Goal: Check status: Check status

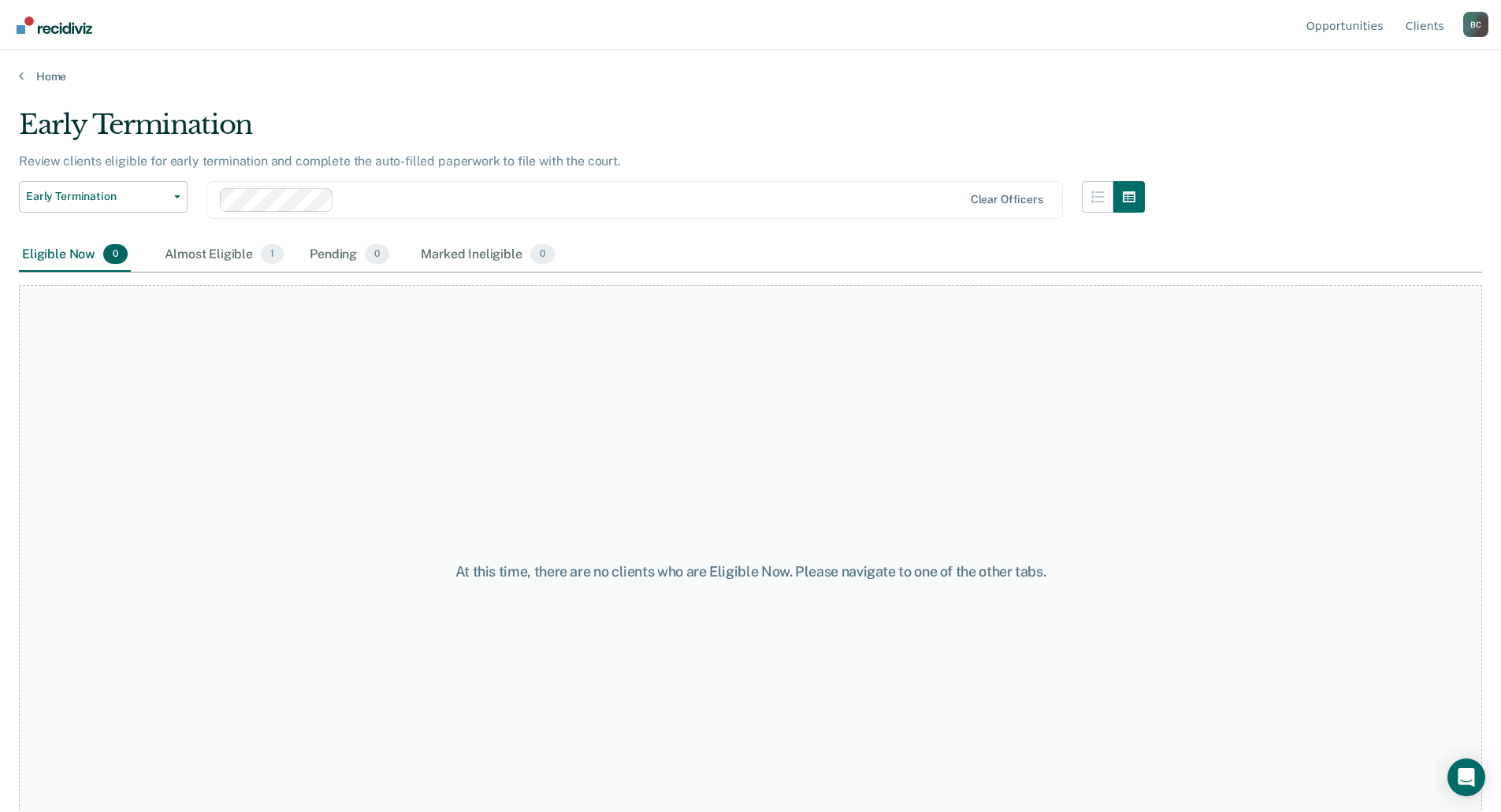
drag, startPoint x: 242, startPoint y: 261, endPoint x: 248, endPoint y: 319, distance: 58.3
click at [248, 319] on div "Early Termination Review clients eligible for early termination and complete th…" at bounding box center [750, 401] width 1463 height 585
click at [248, 319] on div "At this time, there are no clients who are Eligible Now. Please navigate to one…" at bounding box center [750, 571] width 1463 height 572
click at [175, 200] on button "Early Termination" at bounding box center [103, 196] width 168 height 31
drag, startPoint x: 170, startPoint y: 363, endPoint x: 289, endPoint y: 27, distance: 356.5
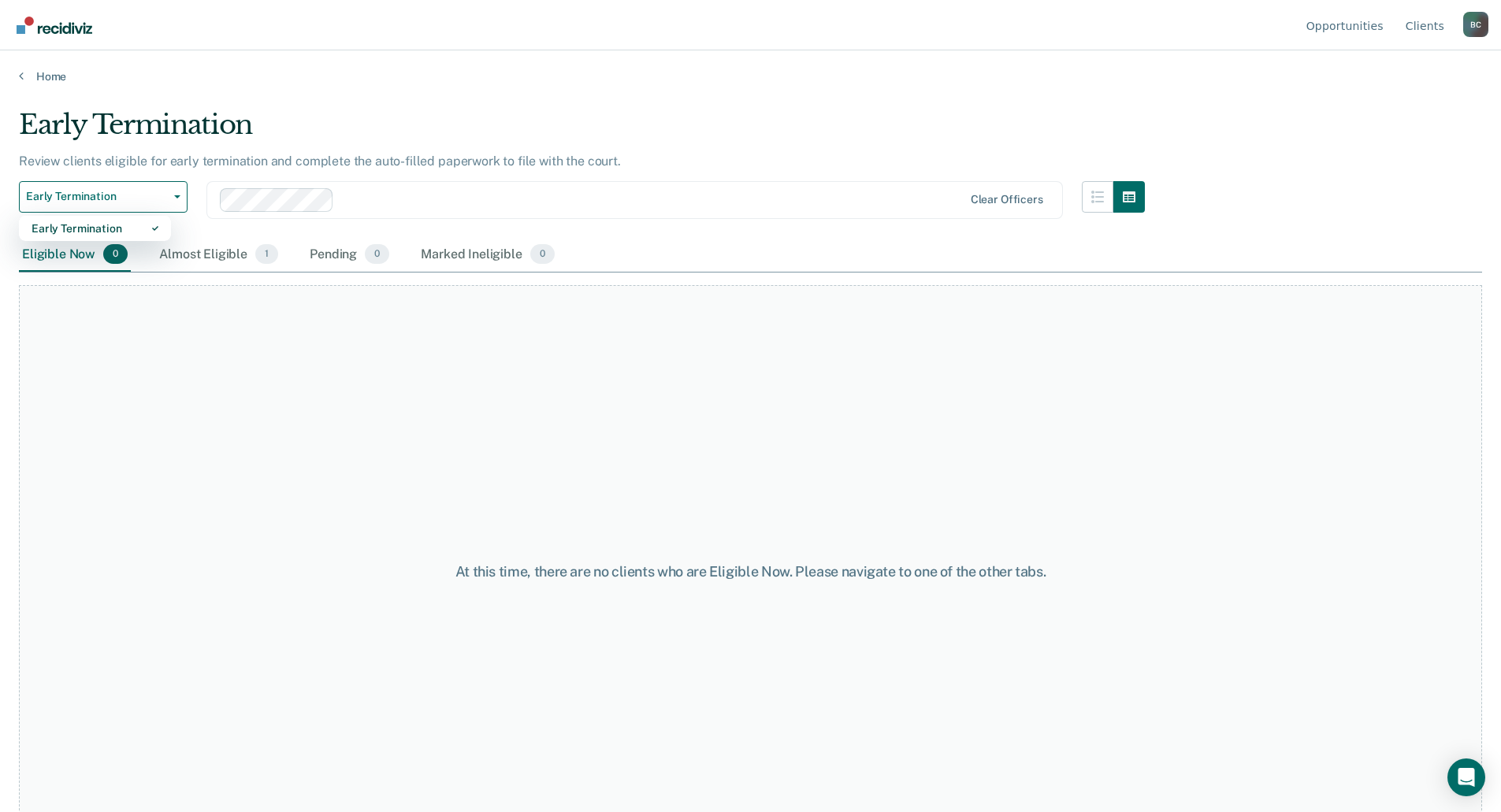
click at [172, 361] on div "At this time, there are no clients who are Eligible Now. Please navigate to one…" at bounding box center [750, 571] width 1463 height 572
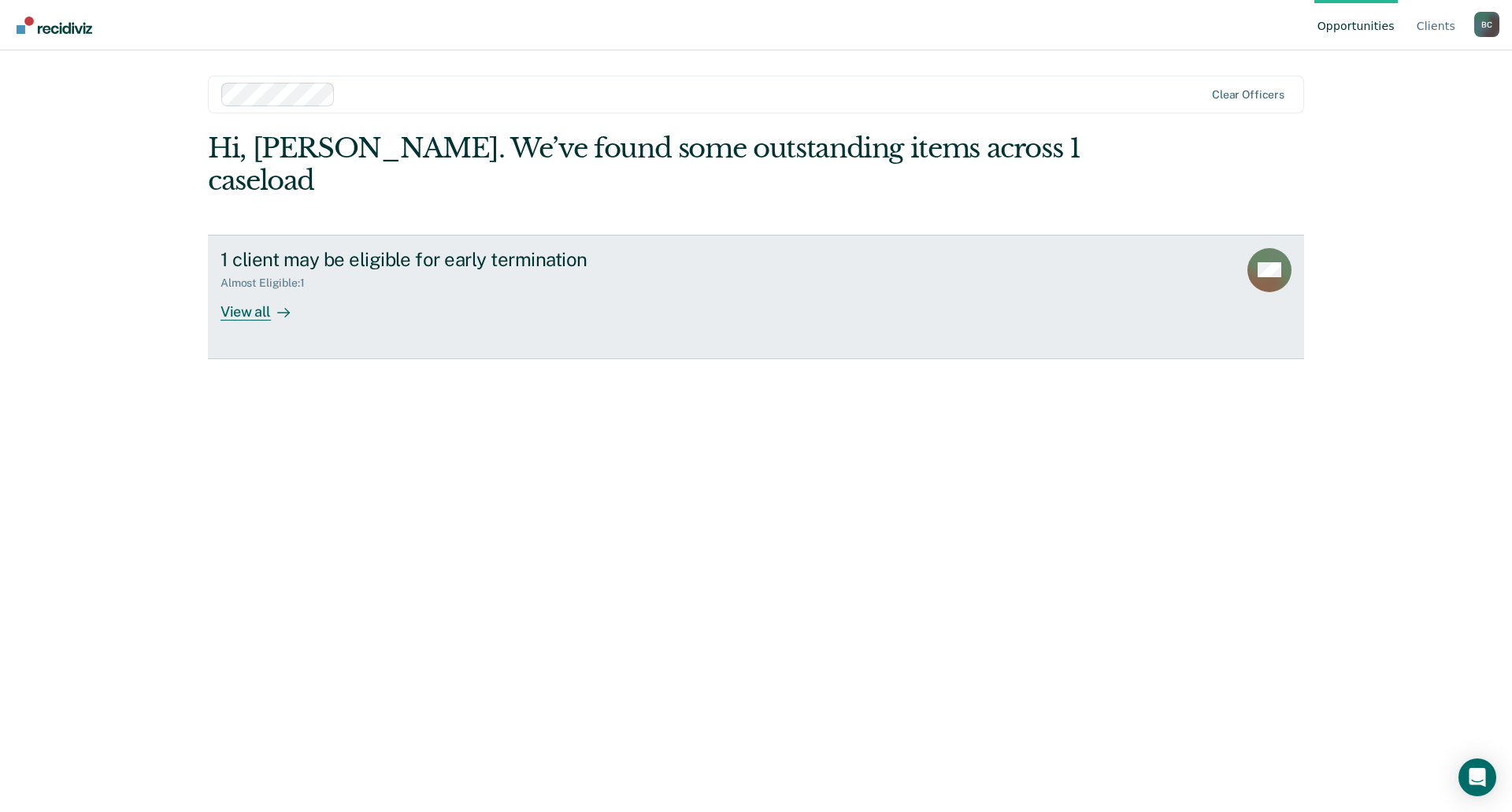
click at [264, 290] on div "View all" at bounding box center [264, 305] width 89 height 30
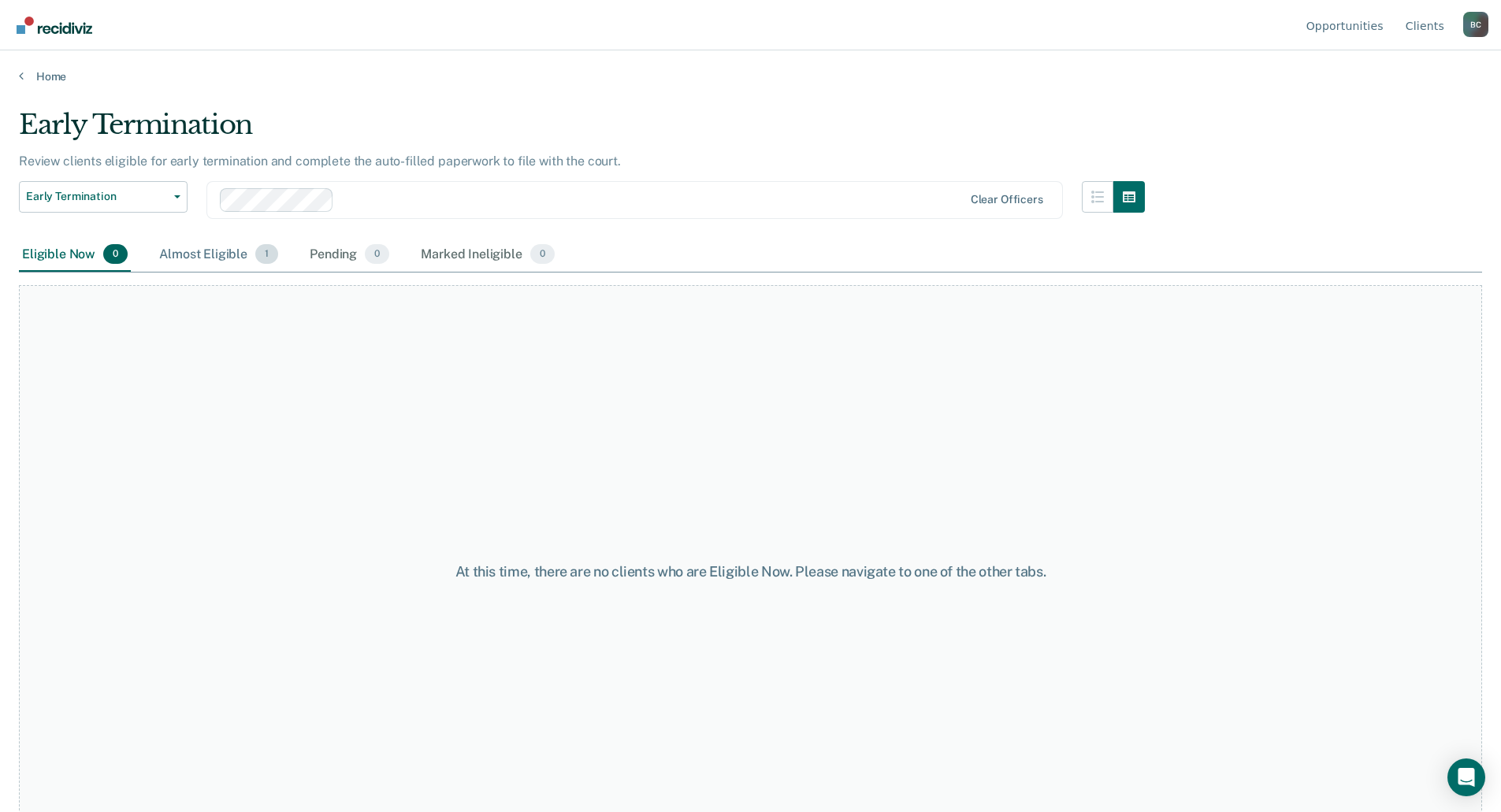
click at [220, 249] on div "Almost Eligible 1" at bounding box center [218, 255] width 125 height 34
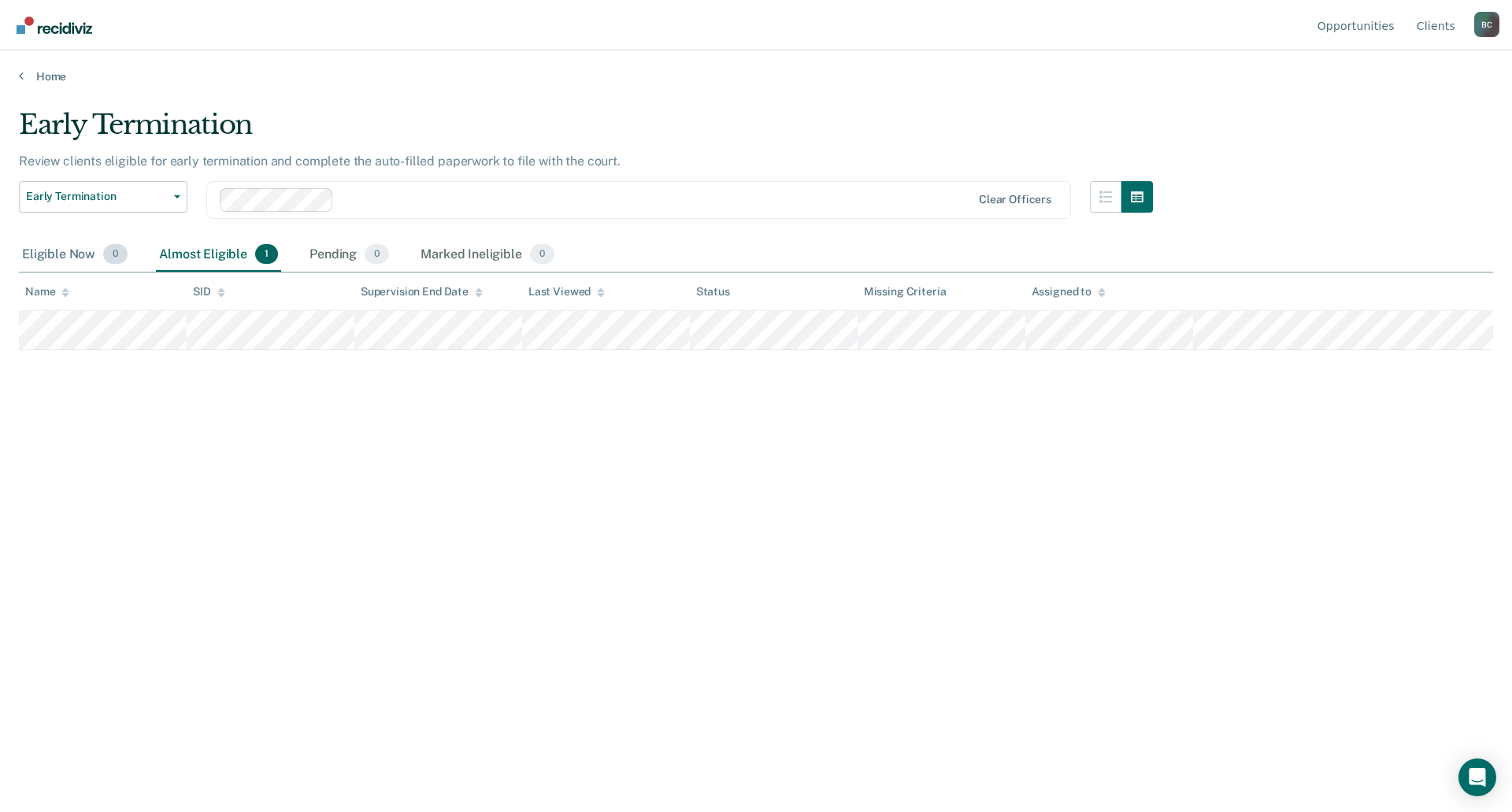
click at [73, 255] on div "Eligible Now 0" at bounding box center [75, 255] width 112 height 34
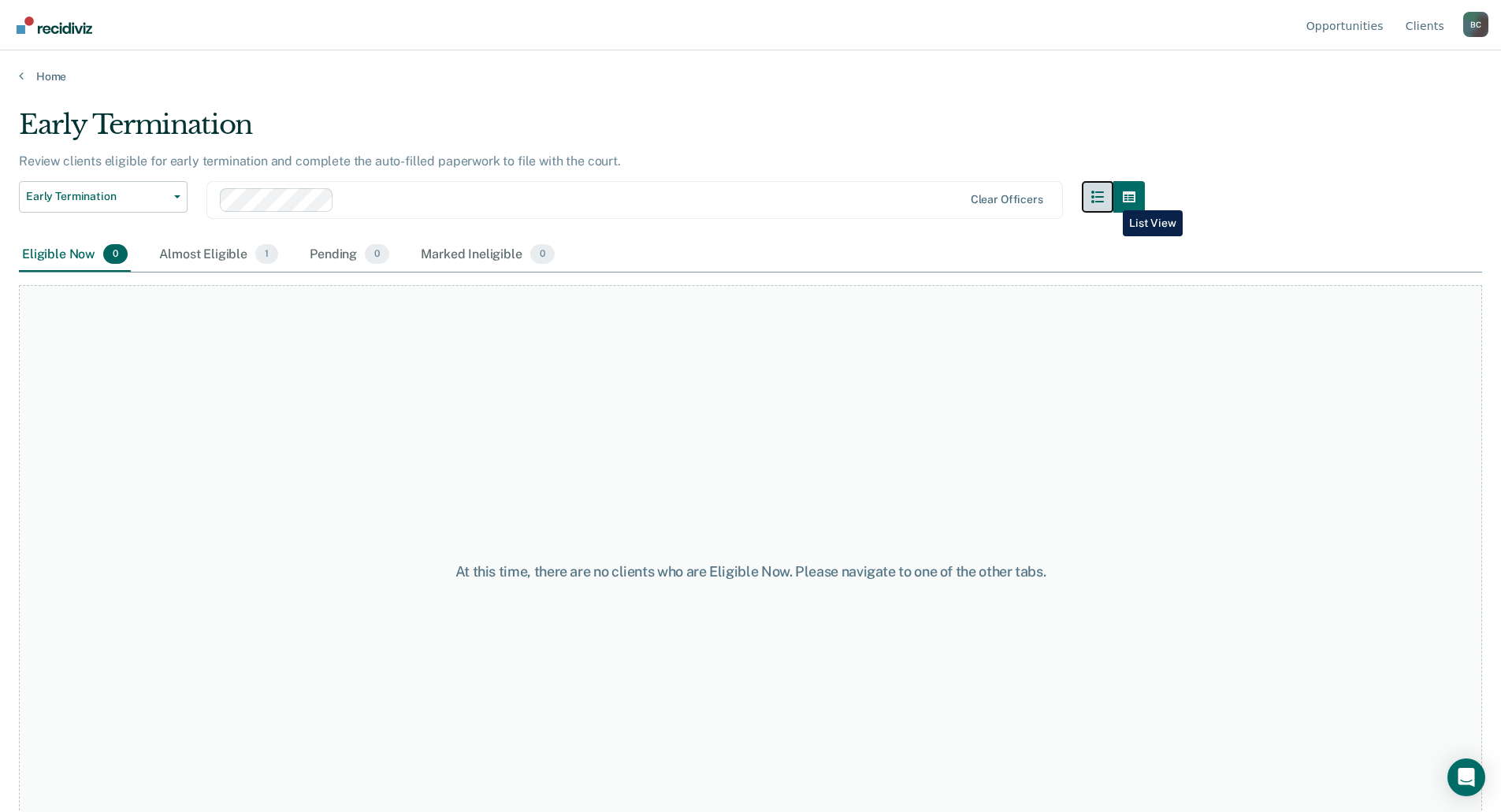
click at [1103, 199] on icon "button" at bounding box center [1098, 197] width 13 height 13
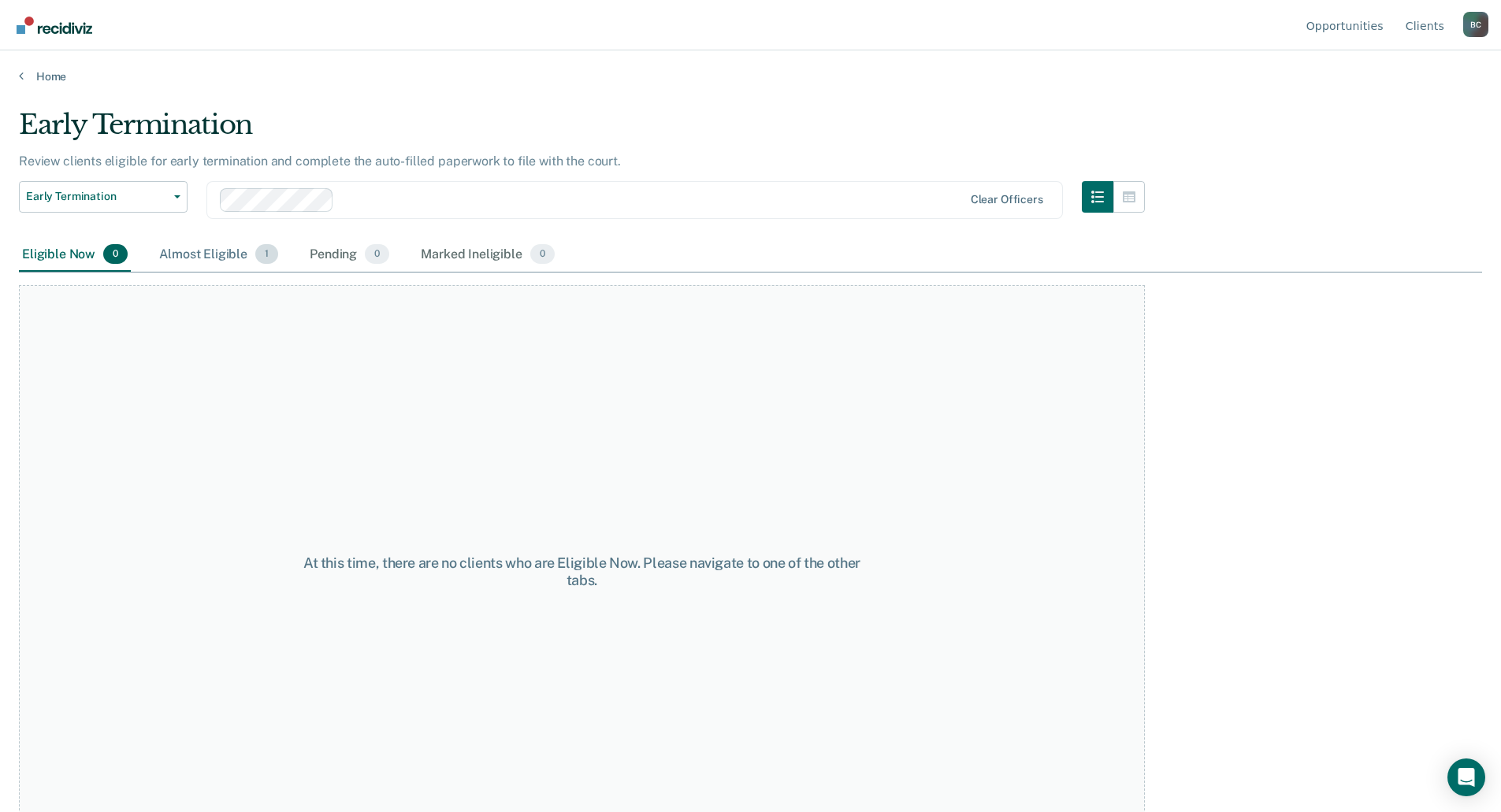
click at [231, 259] on div "Almost Eligible 1" at bounding box center [218, 255] width 125 height 34
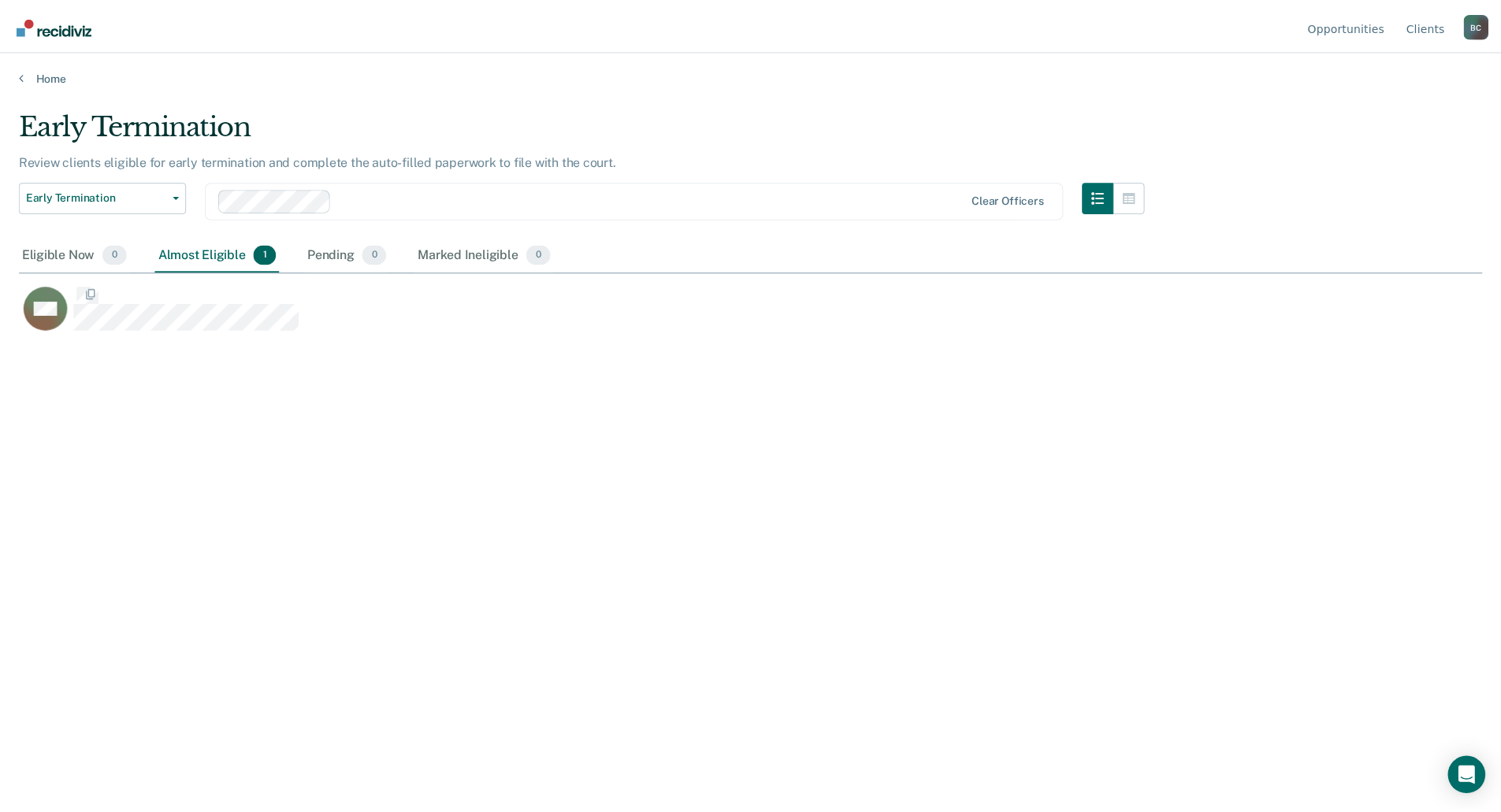
scroll to position [573, 1463]
click at [81, 252] on div "Eligible Now 0" at bounding box center [75, 255] width 112 height 34
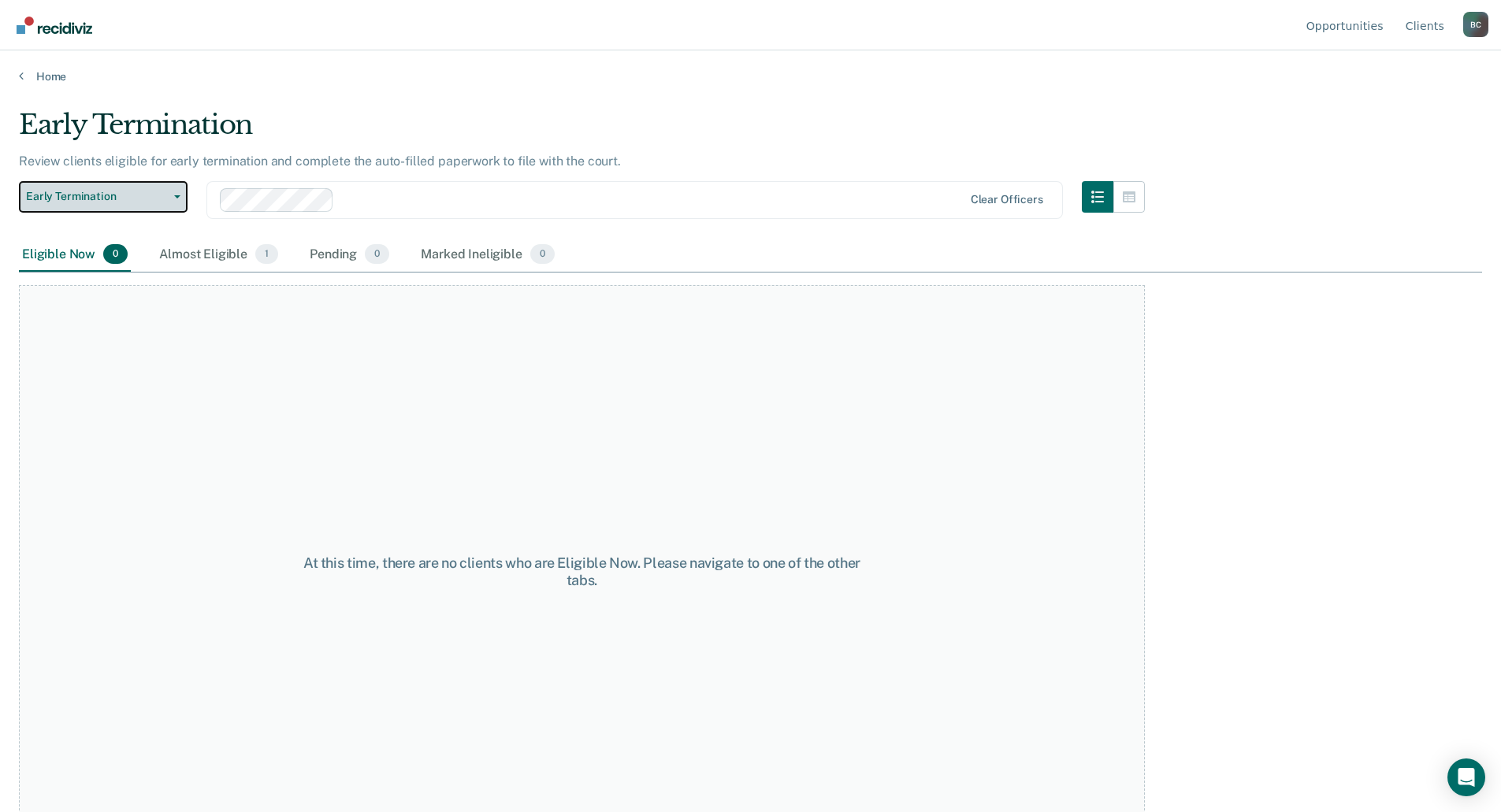
click at [176, 204] on button "Early Termination" at bounding box center [103, 196] width 168 height 31
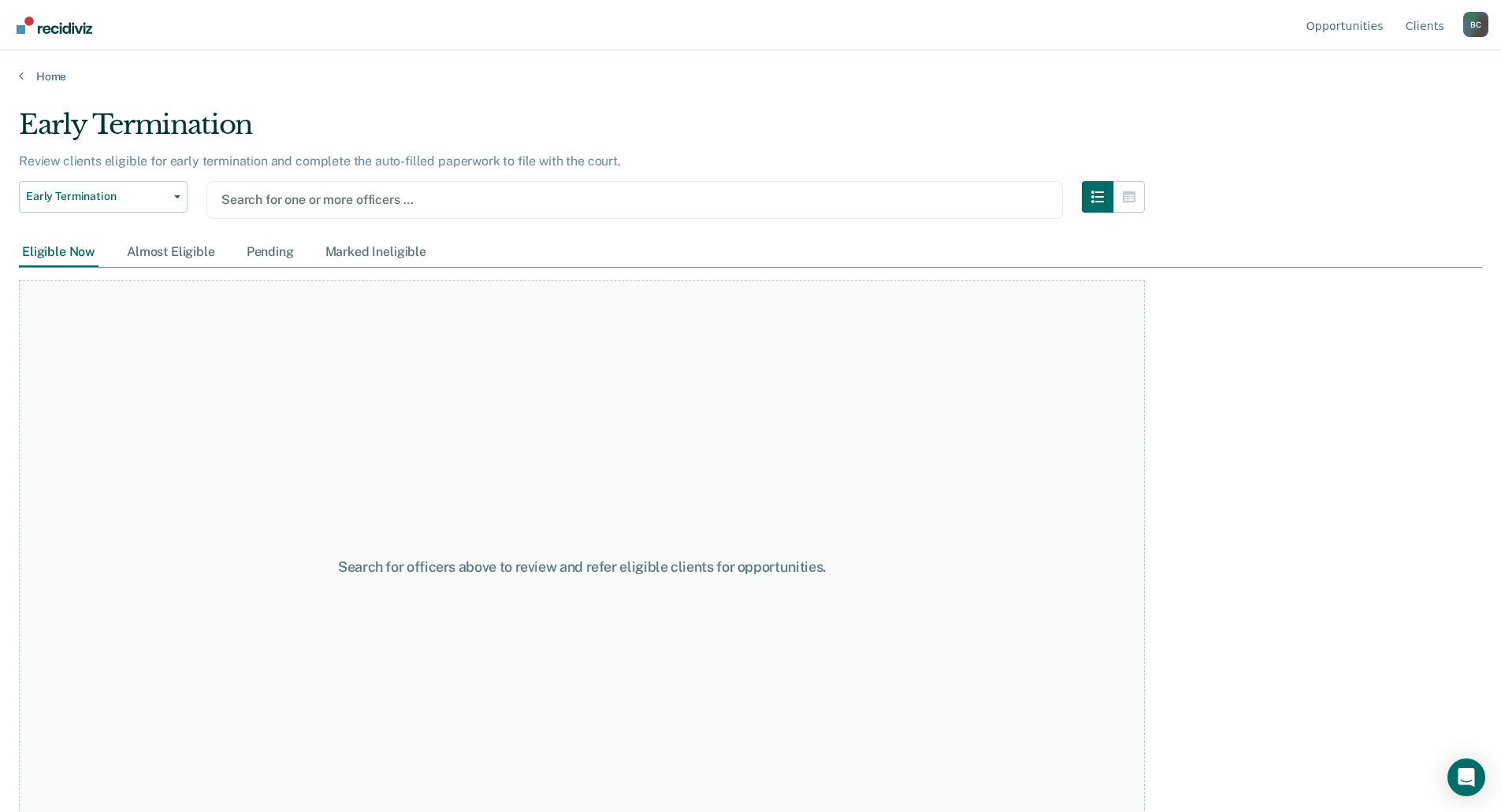
click at [317, 204] on div at bounding box center [634, 200] width 826 height 18
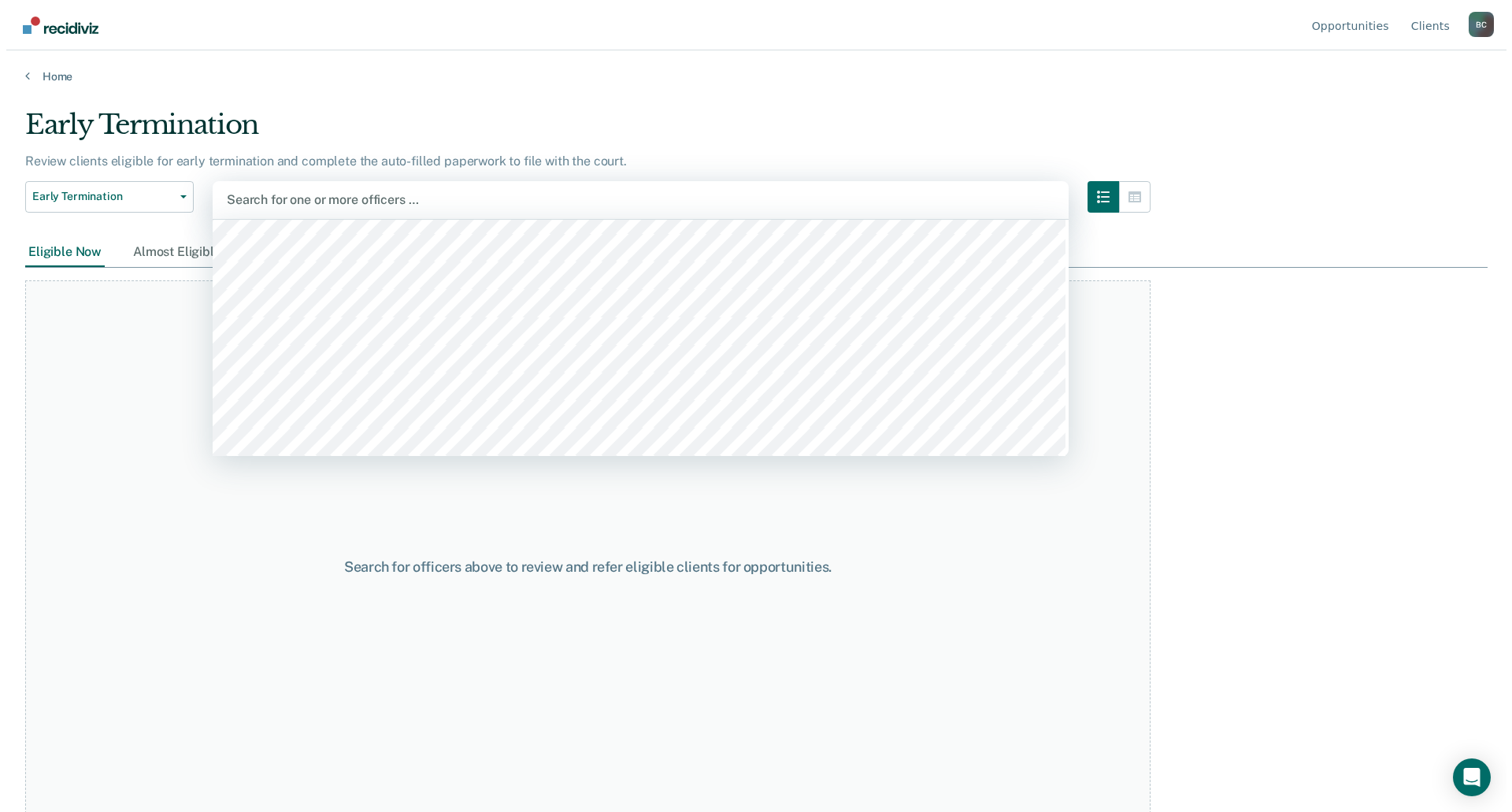
scroll to position [157, 0]
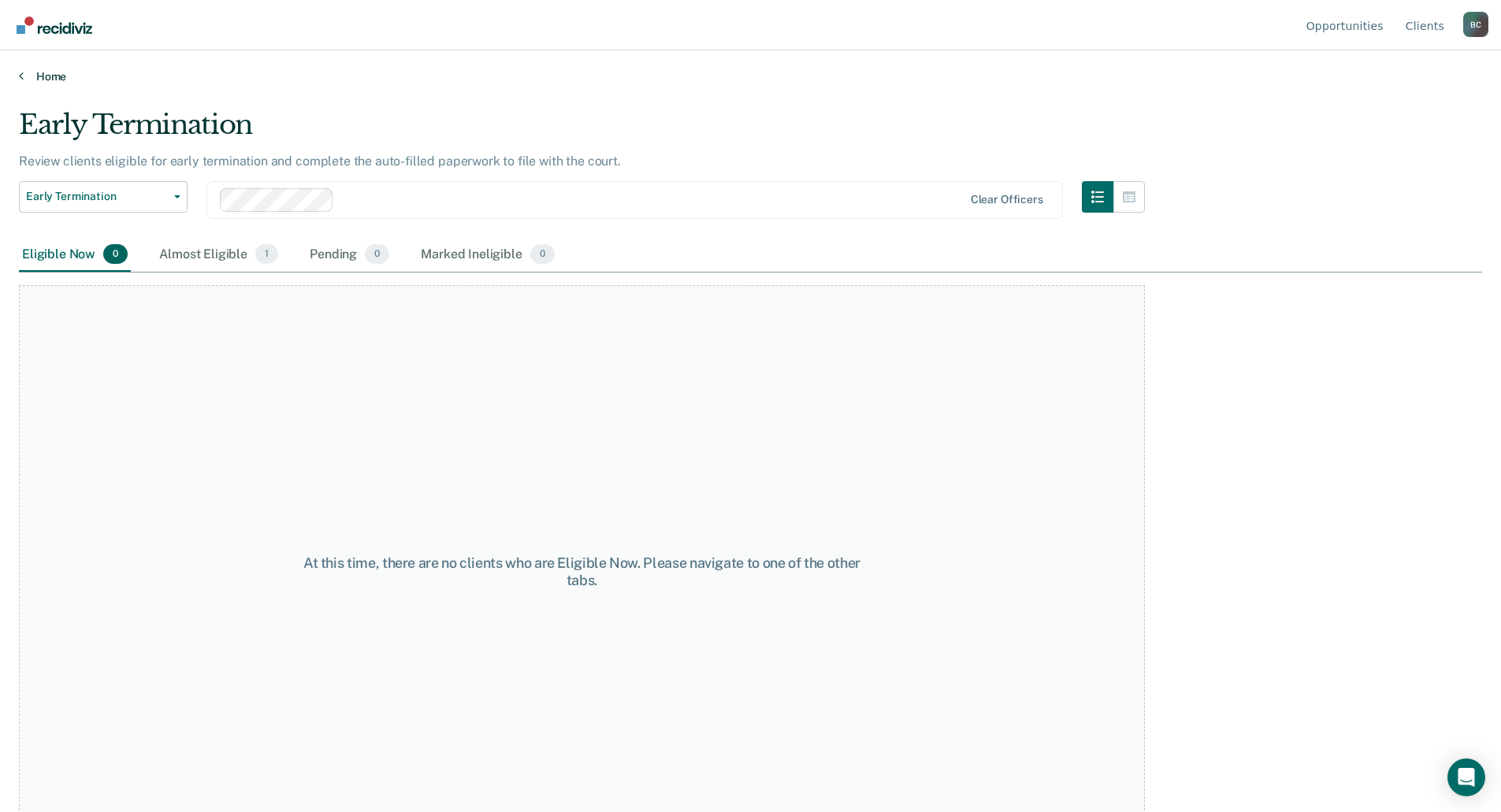
click at [49, 77] on link "Home" at bounding box center [750, 77] width 1463 height 14
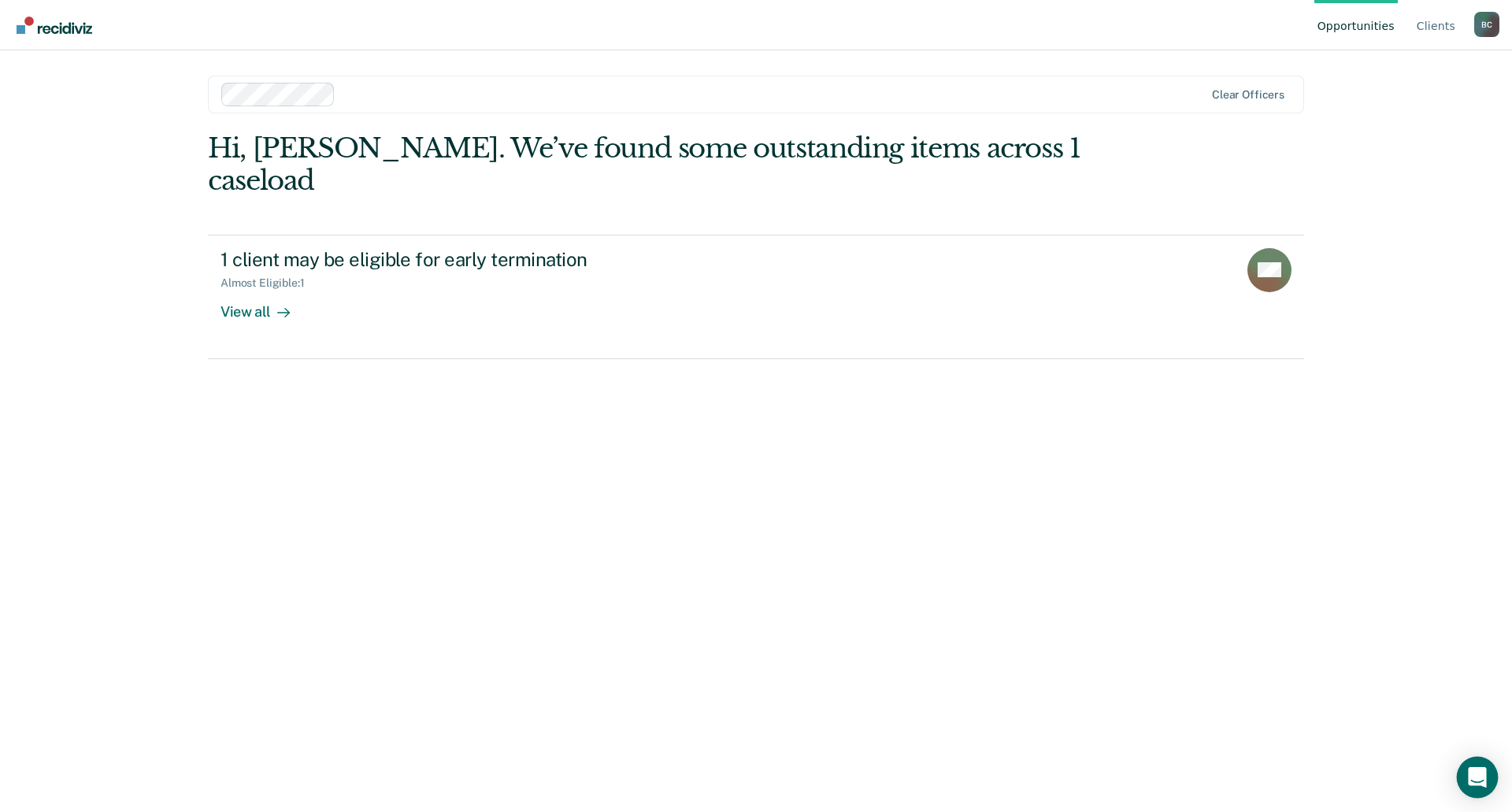
click at [1473, 775] on icon "Open Intercom Messenger" at bounding box center [1477, 778] width 18 height 21
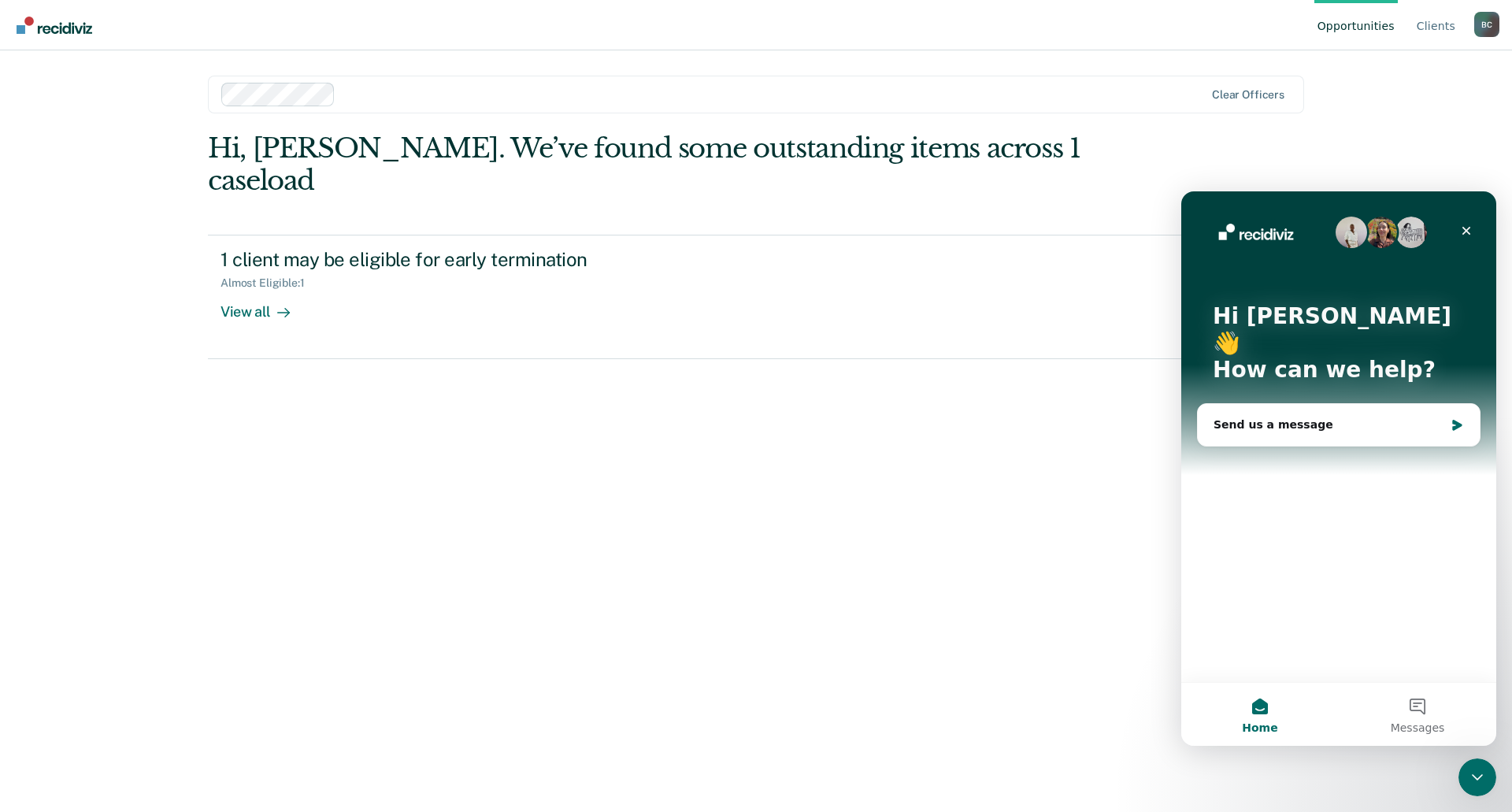
click at [950, 610] on div "Hi, Kenneth. We’ve found some outstanding items across 1 caseload 1 client may …" at bounding box center [755, 450] width 1096 height 636
click at [1466, 228] on icon "Close" at bounding box center [1466, 231] width 13 height 13
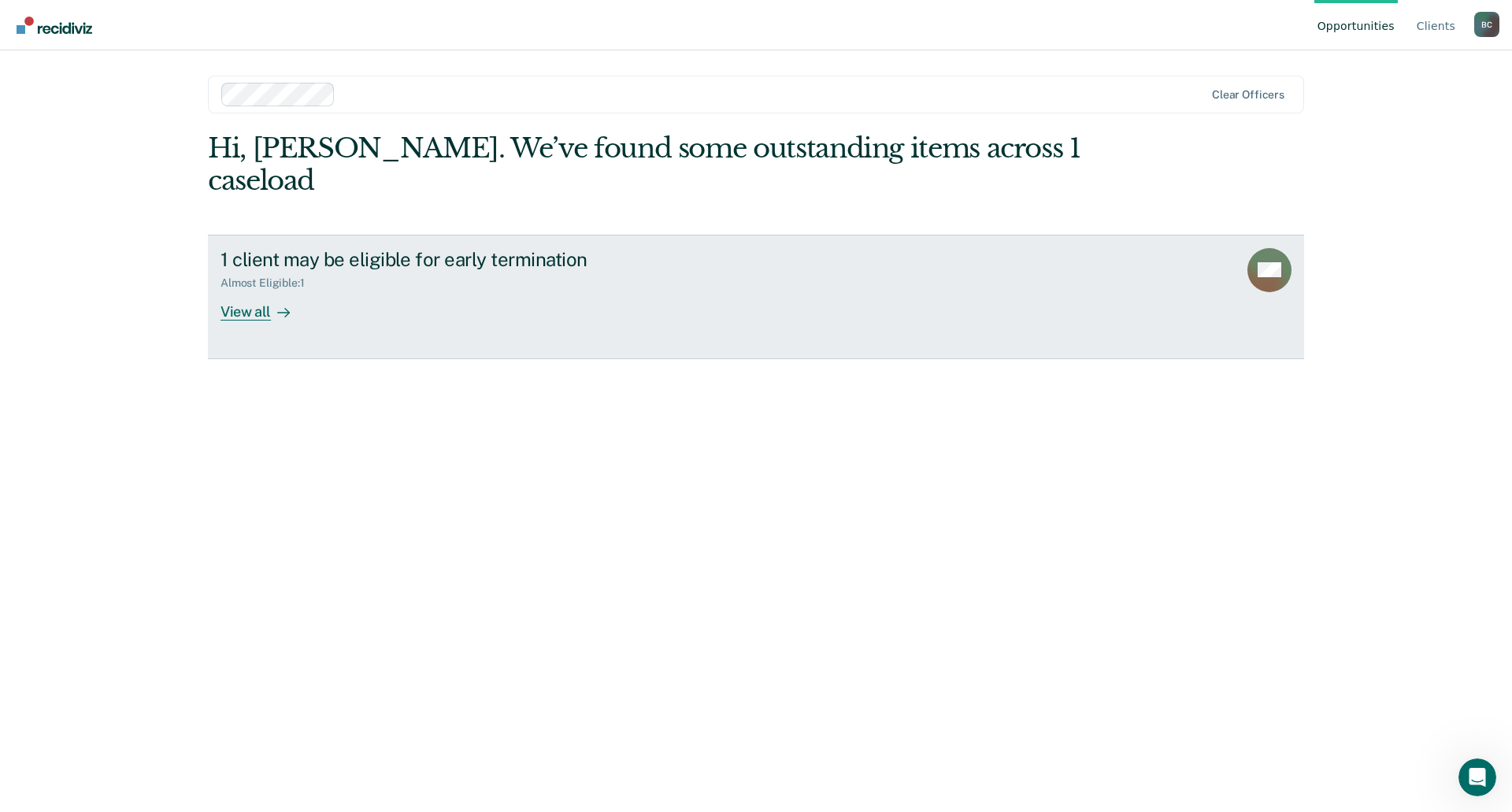
click at [255, 290] on div "View all" at bounding box center [264, 305] width 89 height 30
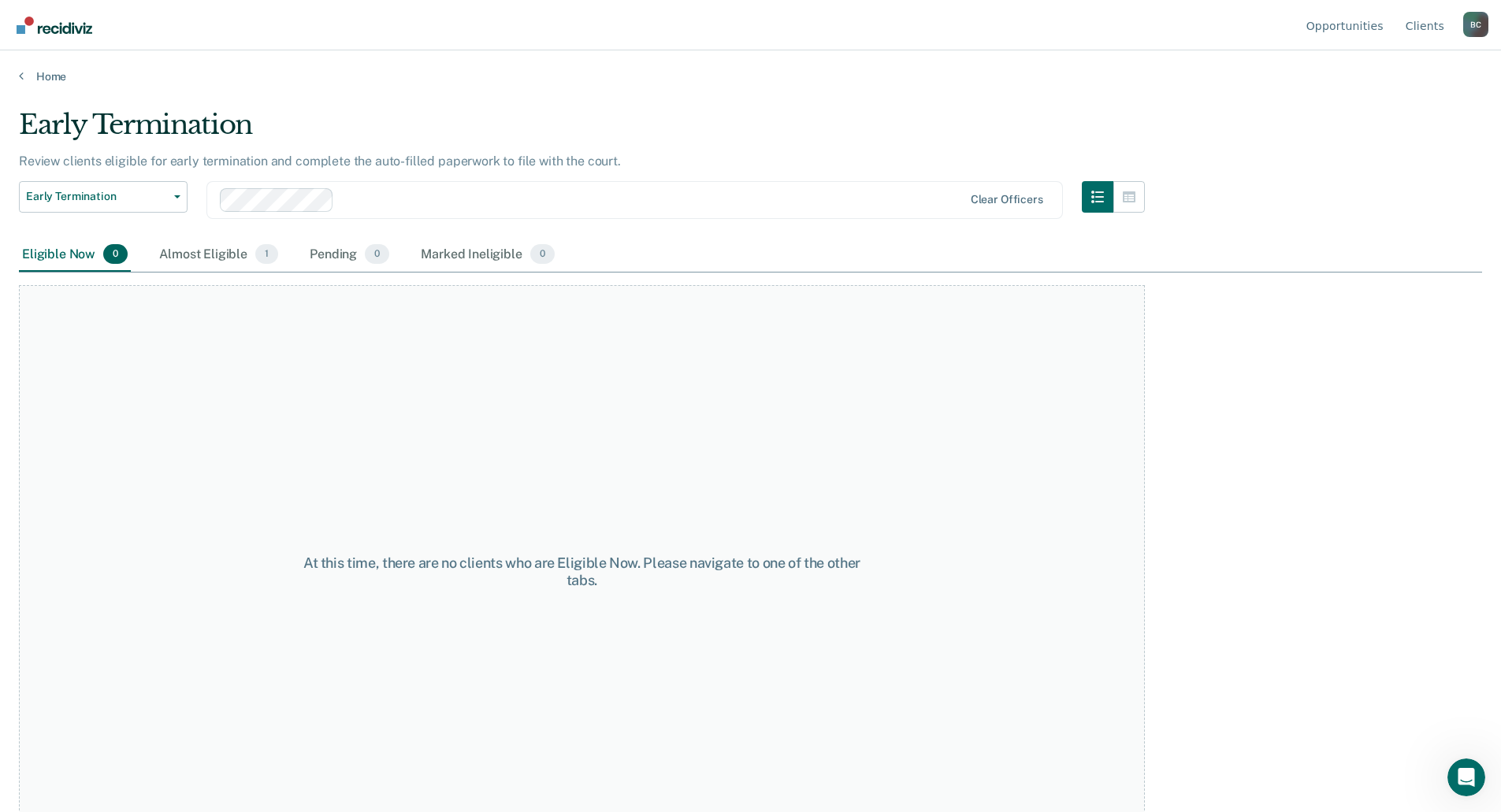
click at [459, 403] on div "At this time, there are no clients who are Eligible Now. Please navigate to one…" at bounding box center [582, 571] width 1126 height 572
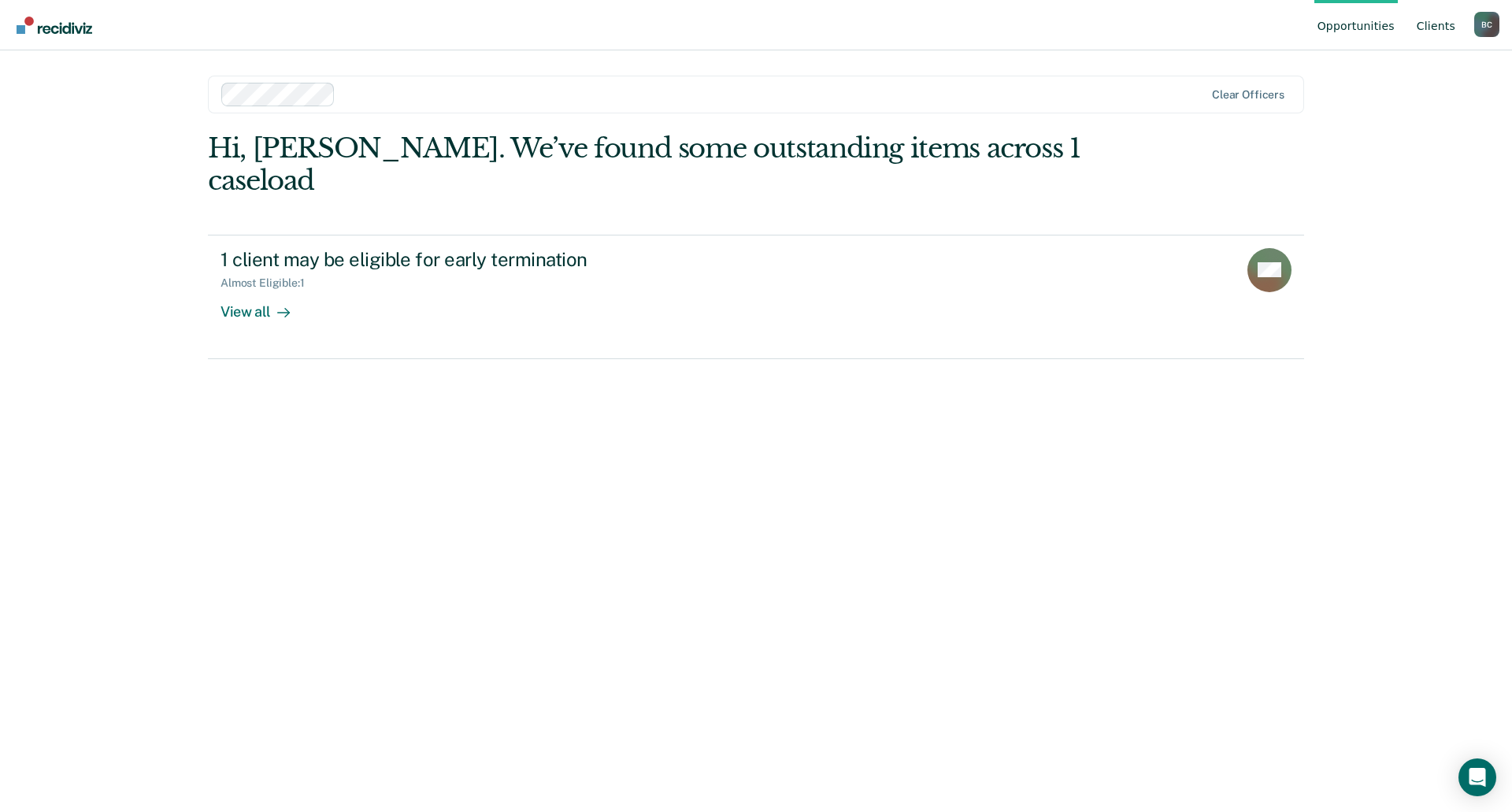
click at [1451, 30] on link "Client s" at bounding box center [1436, 25] width 45 height 50
